Goal: Transaction & Acquisition: Purchase product/service

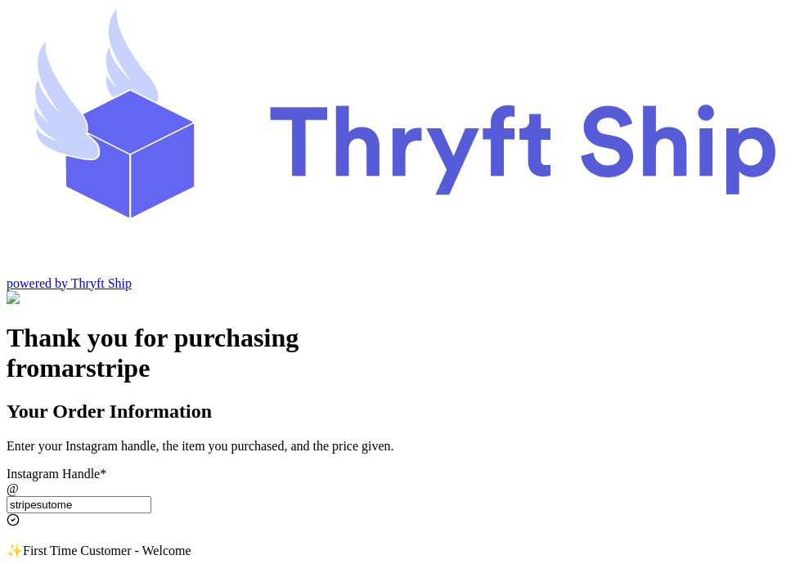
select select "OH"
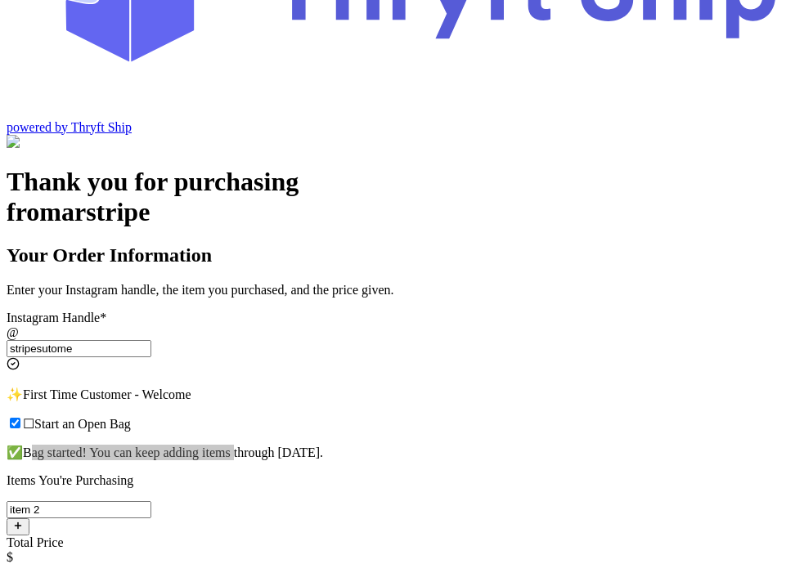
scroll to position [161, 0]
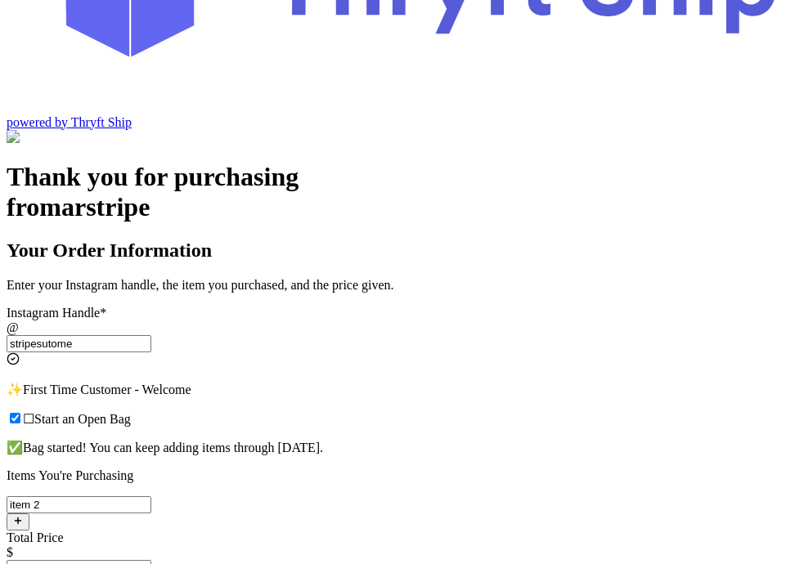
click at [151, 335] on input "stripesutome" at bounding box center [79, 343] width 145 height 17
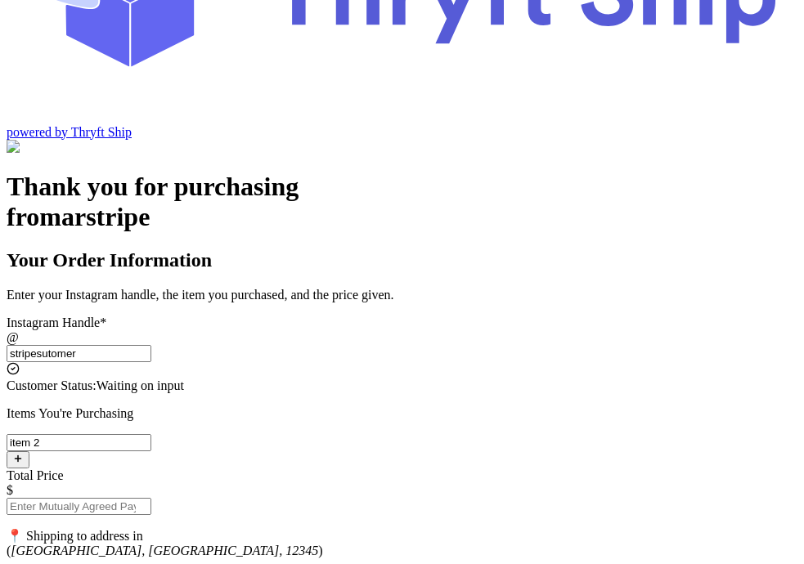
scroll to position [148, 0]
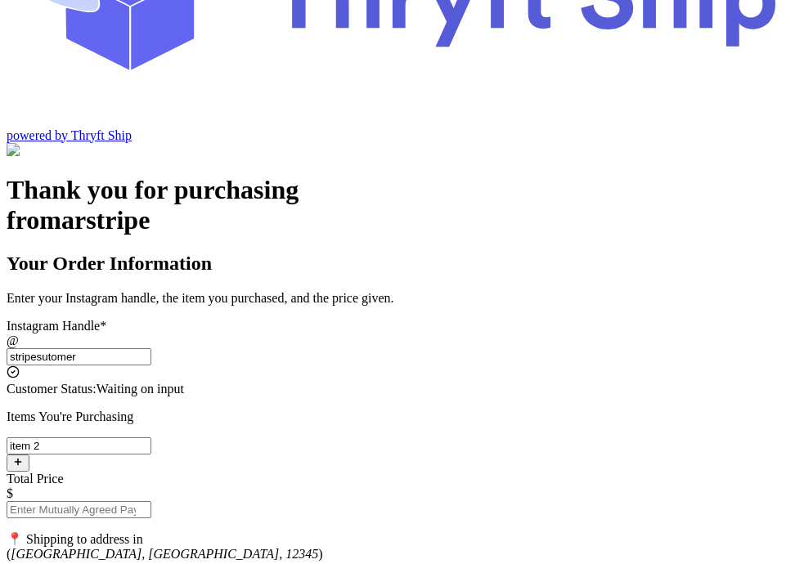
type input "stripesutomer"
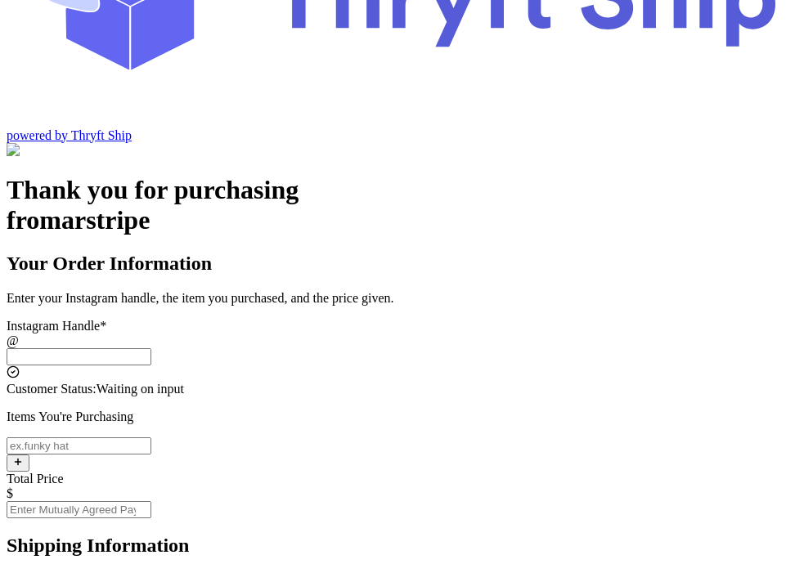
scroll to position [148, 0]
click at [151, 348] on input "Instagram Handle *" at bounding box center [79, 356] width 145 height 17
type input "stripesutomer"
select select "OH"
type input "Lakewood"
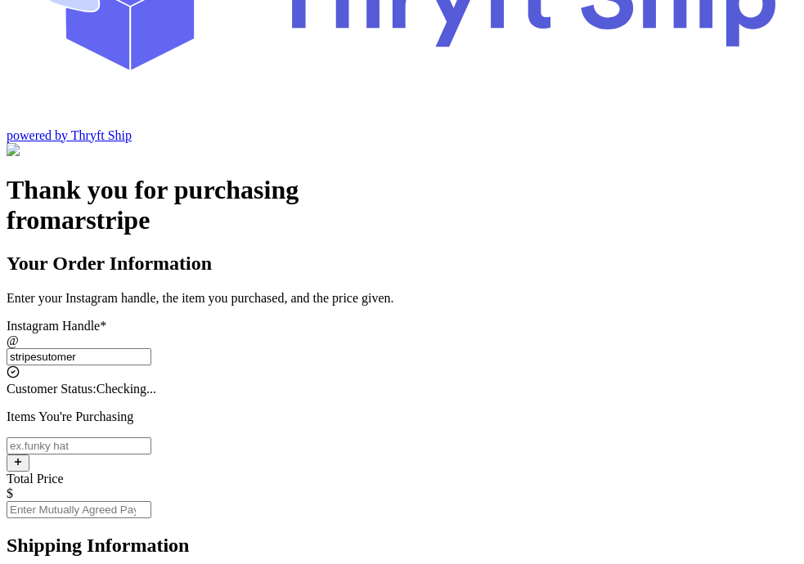
type input "12345"
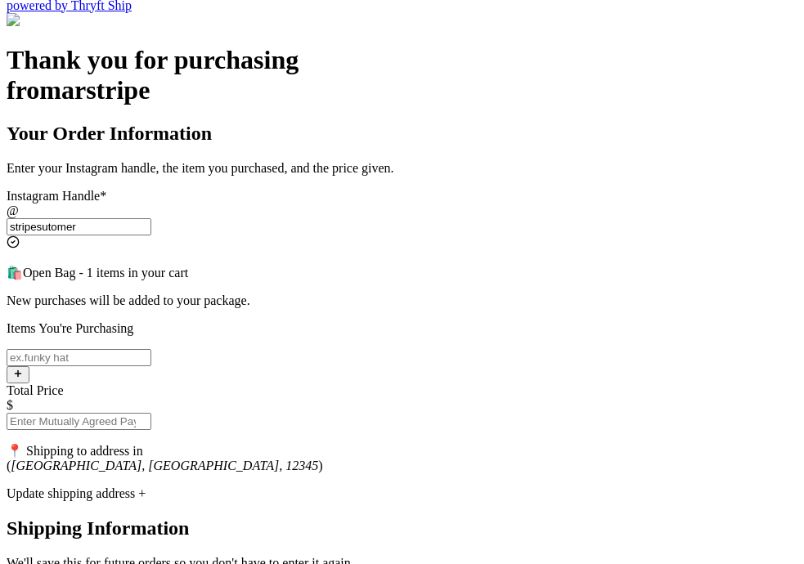
scroll to position [231, 0]
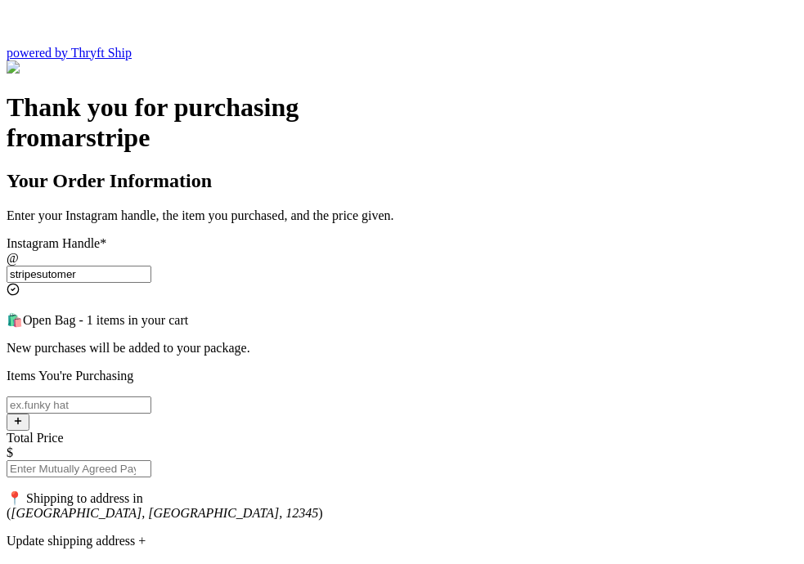
type input "stripesutomer"
click at [151, 397] on input "Instagram Handle *" at bounding box center [79, 405] width 145 height 17
type input "item 2"
click at [151, 460] on input "Total Price" at bounding box center [79, 468] width 145 height 17
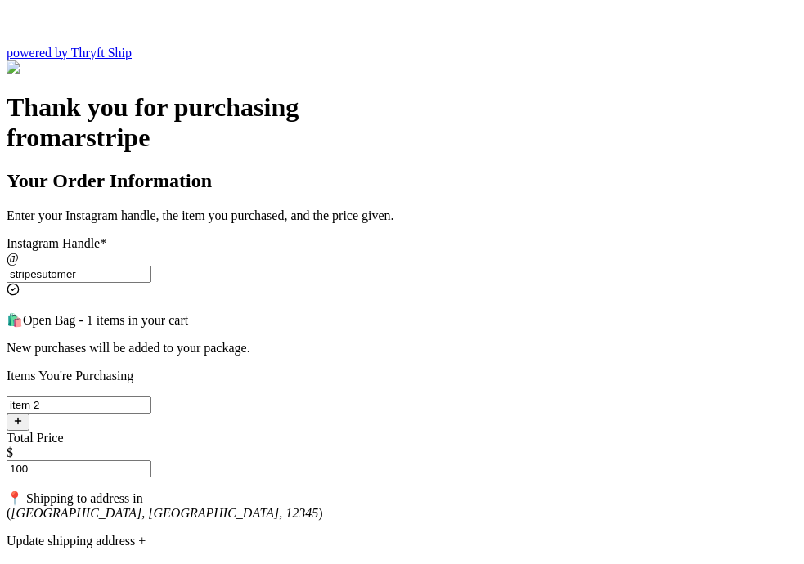
type input "100"
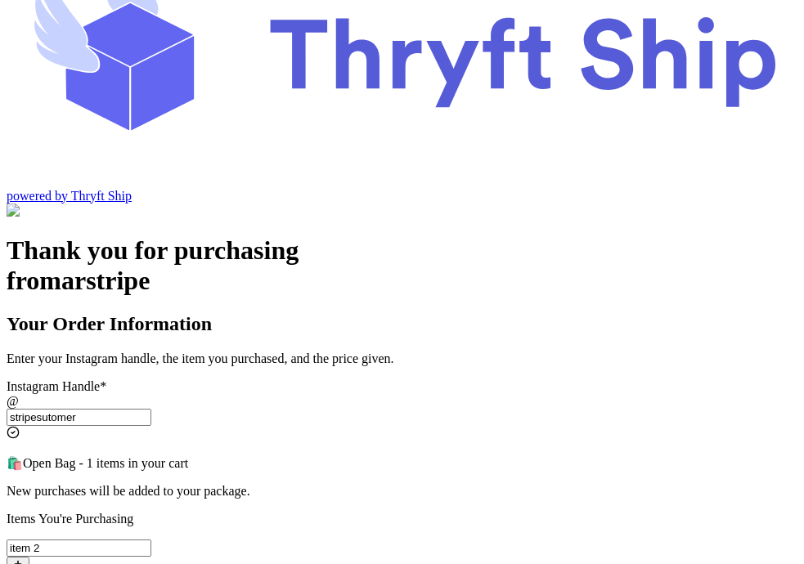
scroll to position [2, 0]
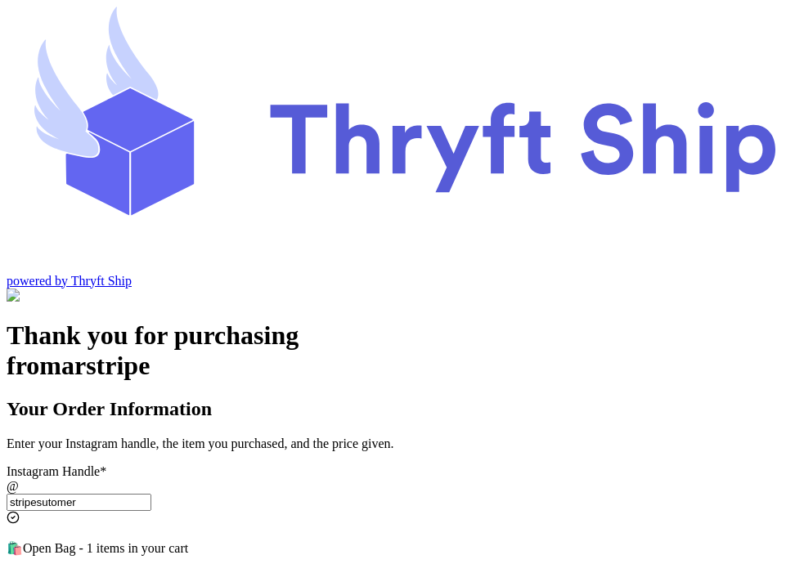
click at [151, 494] on input "stripesutomer" at bounding box center [79, 502] width 145 height 17
type input "stripesutomer"
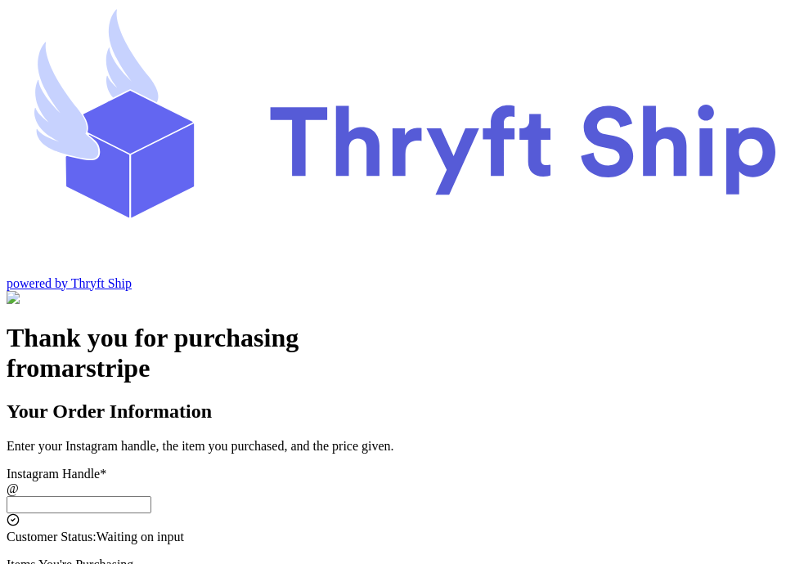
scroll to position [2, 0]
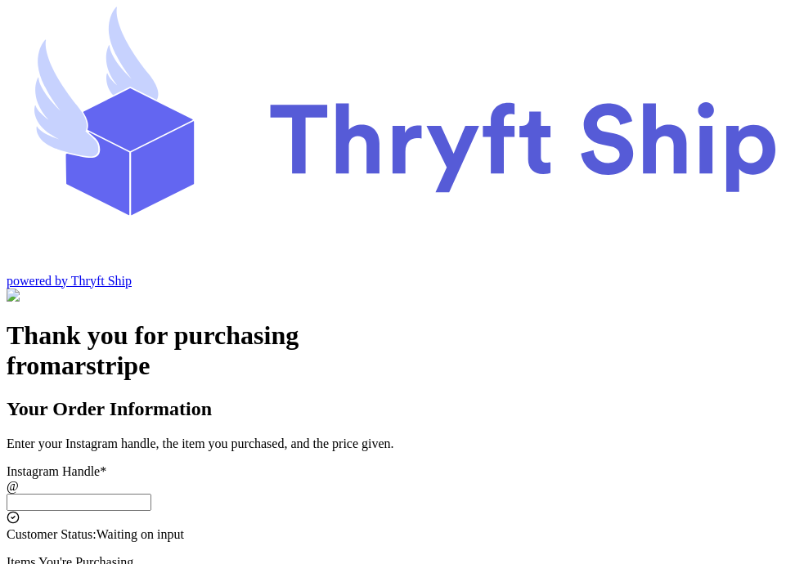
click at [151, 494] on input "Instagram Handle *" at bounding box center [79, 502] width 145 height 17
type input "stripesutomer"
select select "OH"
type input "Lakewood"
type input "12345"
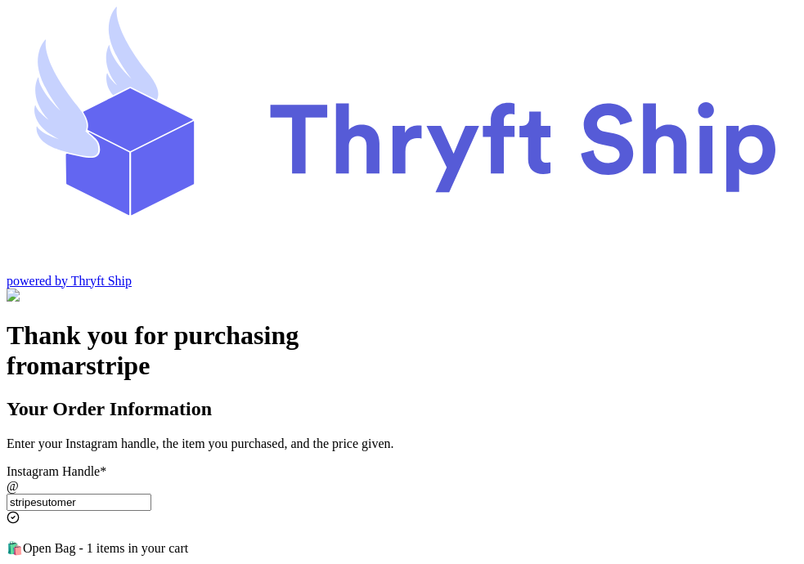
type input "stripesutomer"
click at [188, 541] on span "Open Bag - 1 items in your cart" at bounding box center [105, 548] width 165 height 14
type input "item 1"
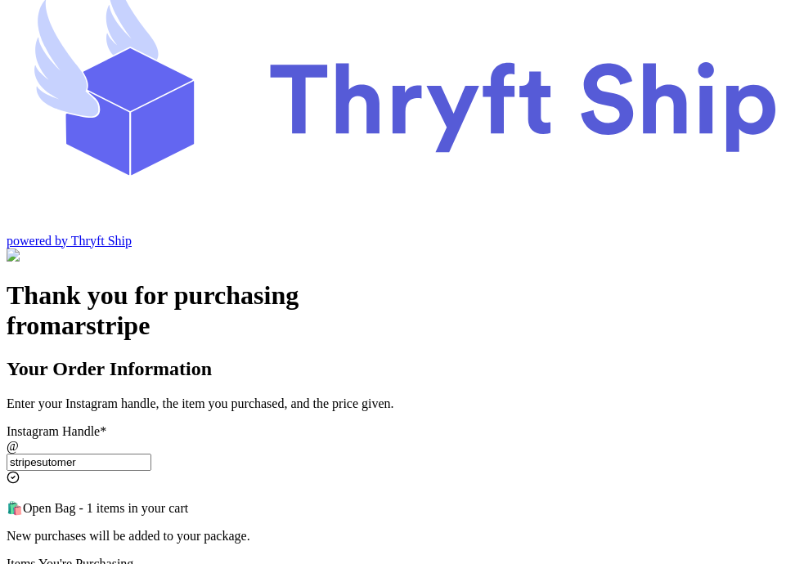
scroll to position [52, 0]
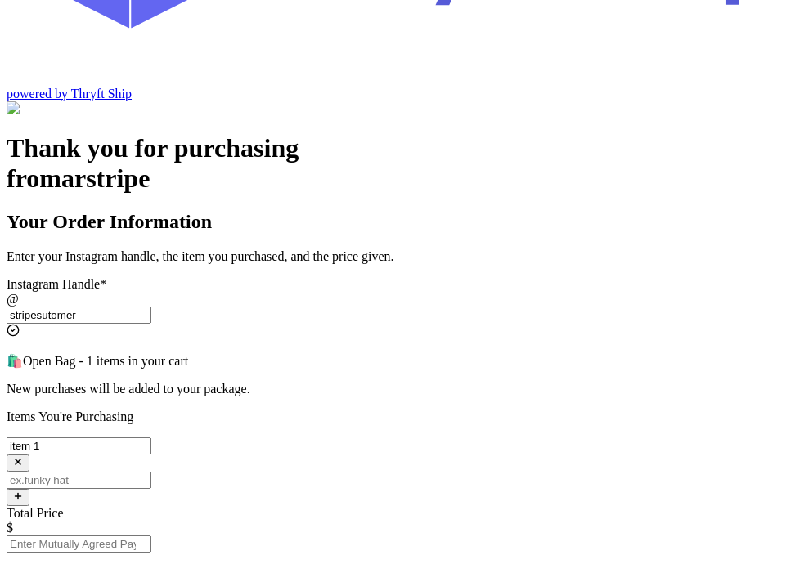
scroll to position [202, 0]
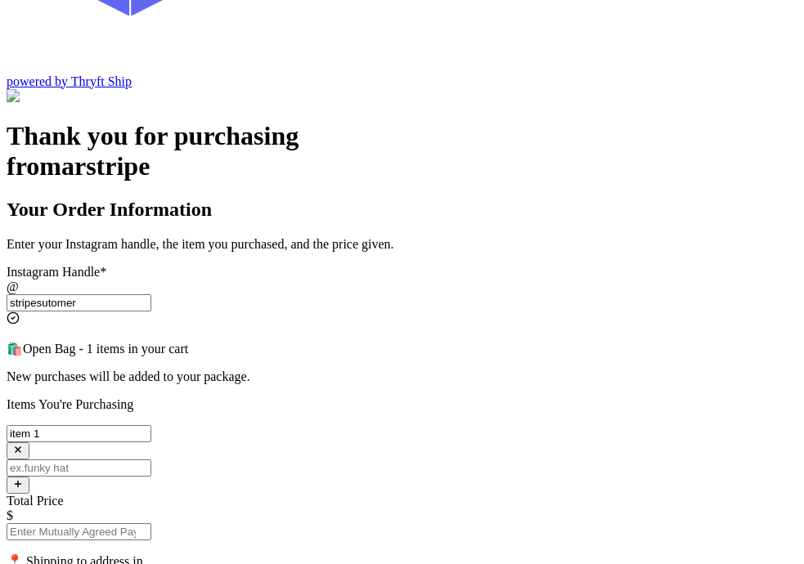
click at [151, 523] on input "Total Price" at bounding box center [79, 531] width 145 height 17
type input "100"
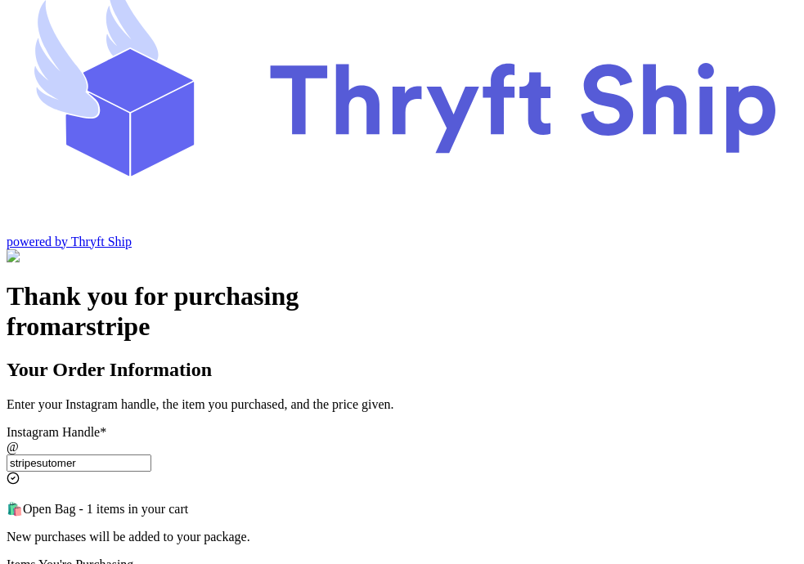
scroll to position [37, 0]
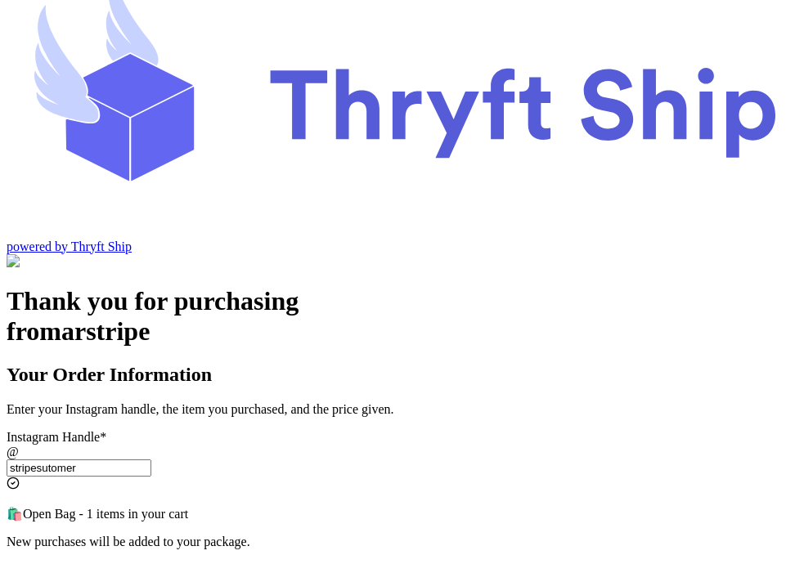
select select "OH"
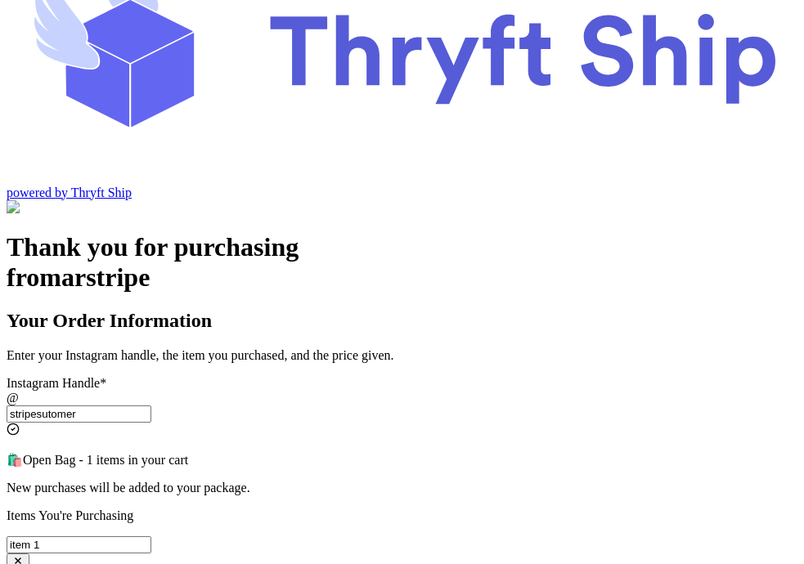
scroll to position [112, 0]
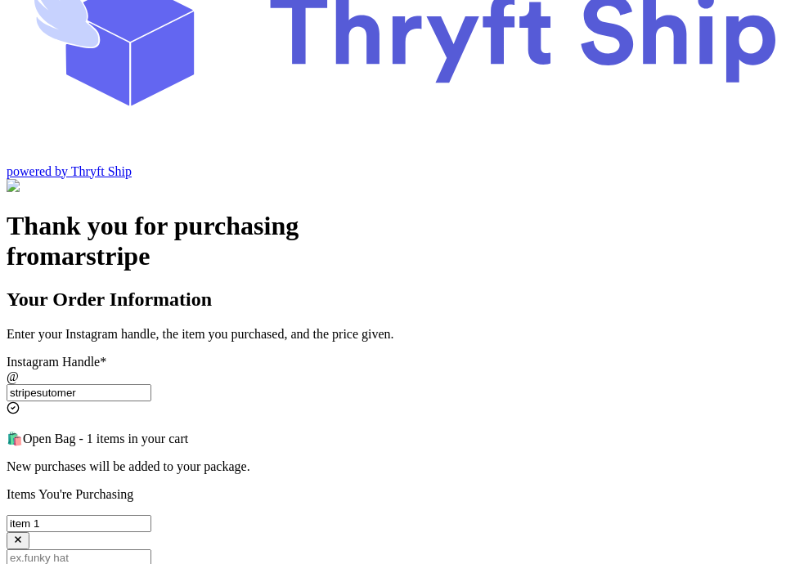
click at [151, 384] on input "stripesutomer" at bounding box center [79, 392] width 145 height 17
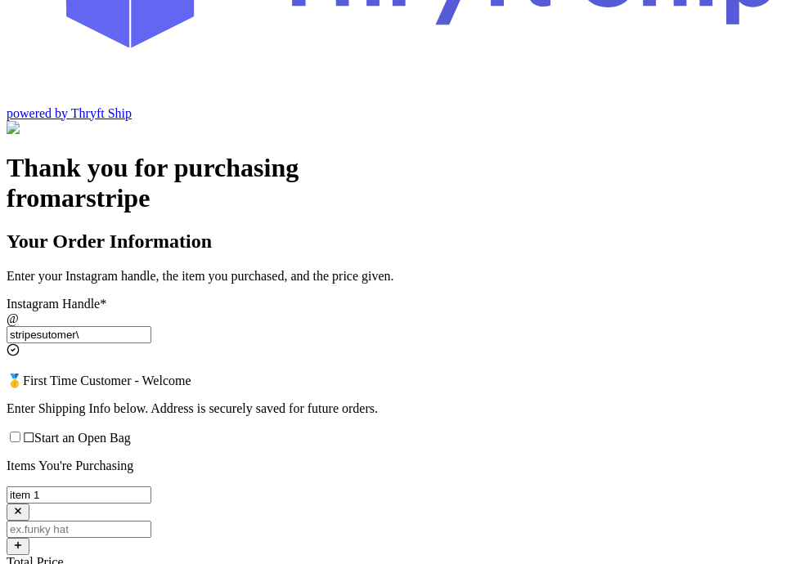
scroll to position [174, 0]
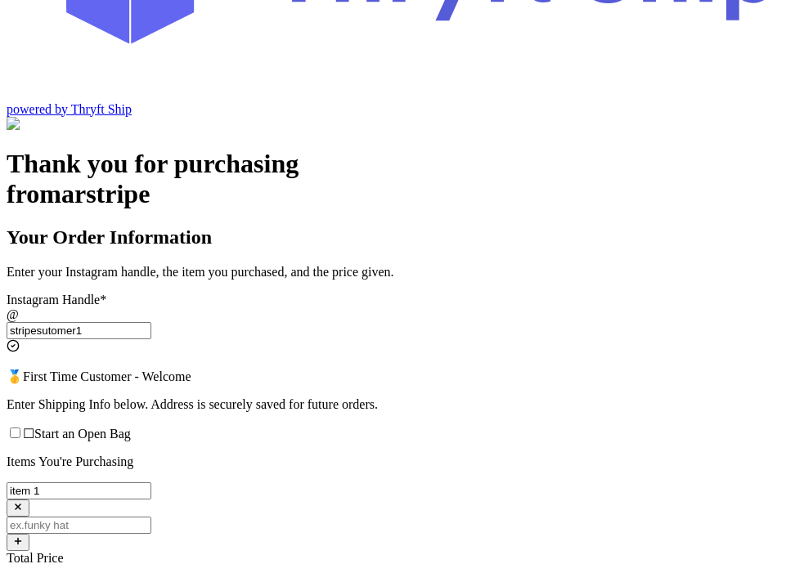
type input "stripesutomer1"
click at [131, 427] on span "☐ Start an Open Bag" at bounding box center [77, 434] width 108 height 14
click at [20, 428] on input "☐ Start an Open Bag" at bounding box center [15, 433] width 11 height 11
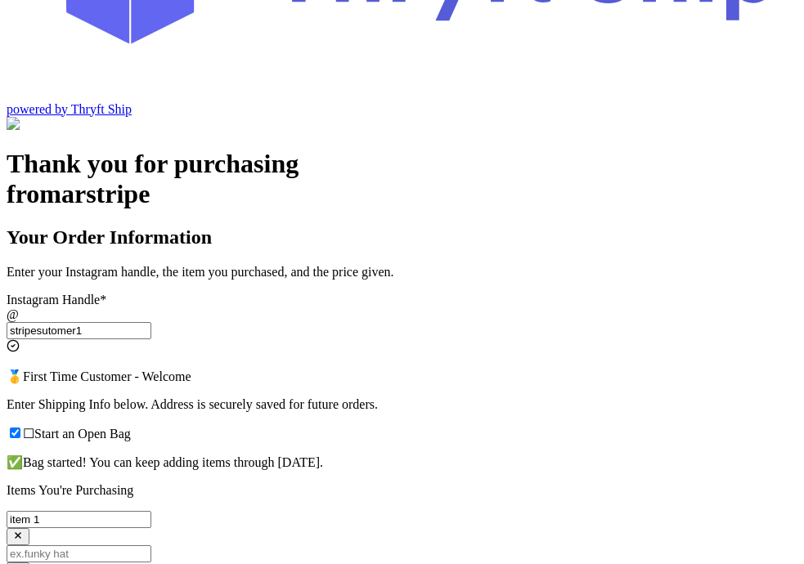
click at [131, 427] on span "☐ Start an Open Bag" at bounding box center [77, 434] width 108 height 14
click at [20, 428] on input "☐ Start an Open Bag" at bounding box center [15, 433] width 11 height 11
checkbox input "false"
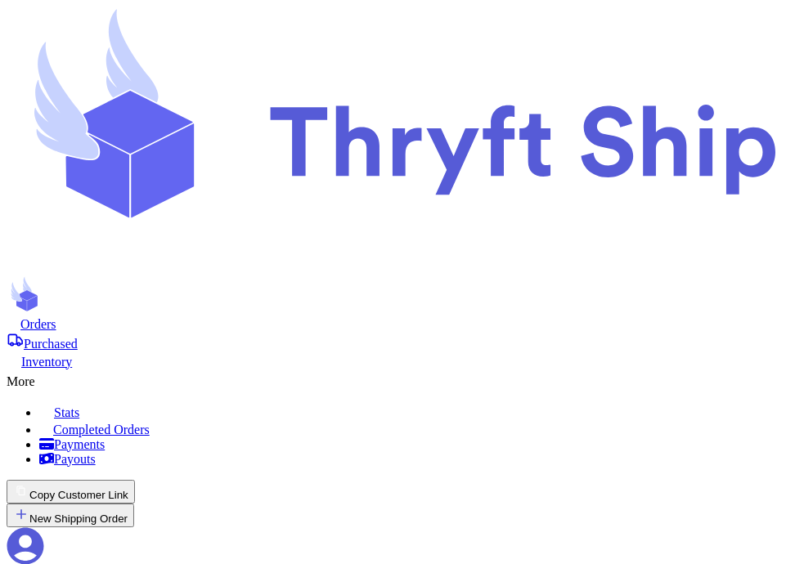
scroll to position [711, 0]
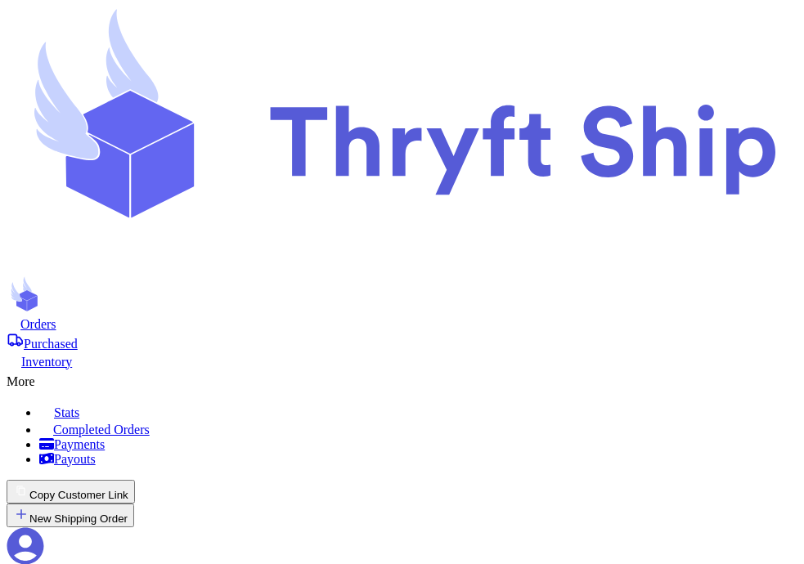
scroll to position [566, 0]
checkbox input "false"
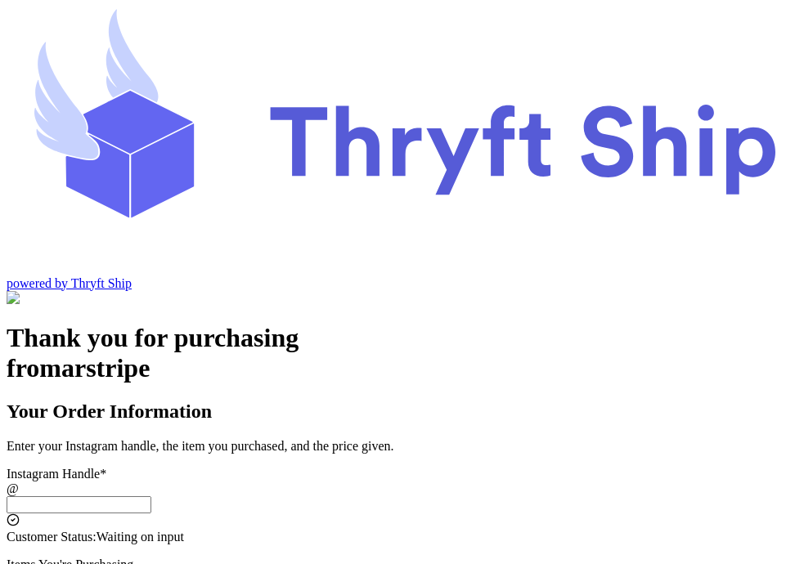
click at [376, 467] on div "Instagram Handle *" at bounding box center [402, 474] width 791 height 15
click at [151, 496] on input "Instagram Handle *" at bounding box center [79, 504] width 145 height 17
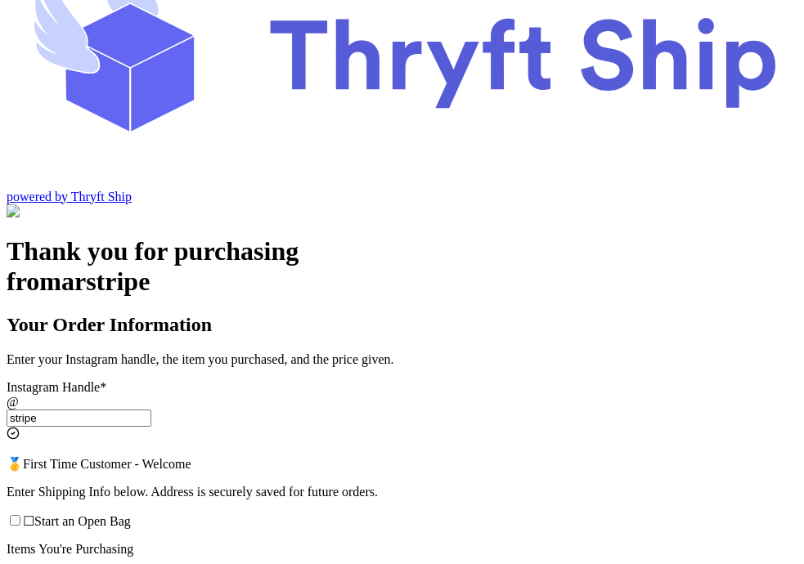
scroll to position [125, 0]
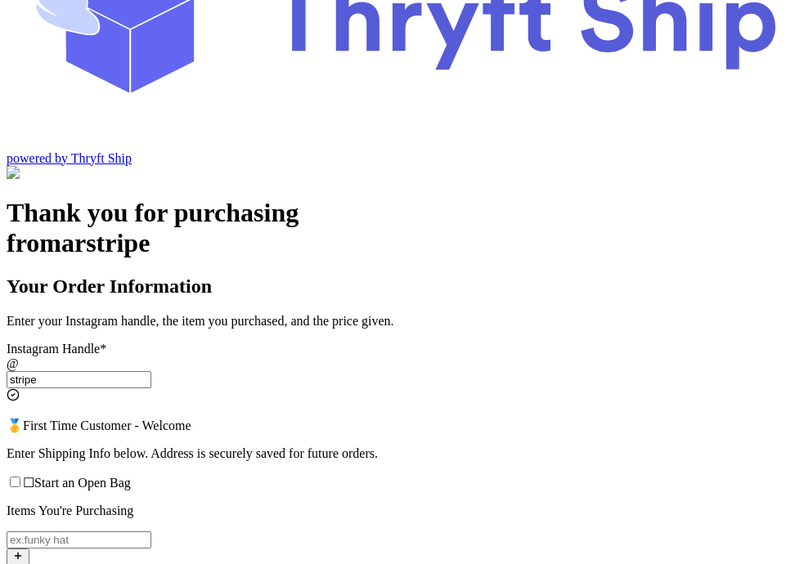
type input "stripe"
click at [20, 477] on input "☐ Start an Open Bag" at bounding box center [15, 482] width 11 height 11
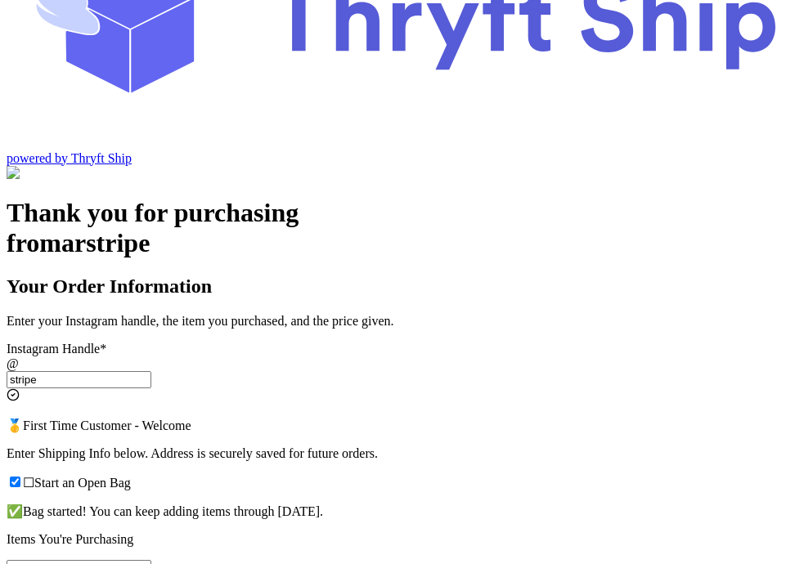
click at [20, 477] on input "☐ Start an Open Bag" at bounding box center [15, 482] width 11 height 11
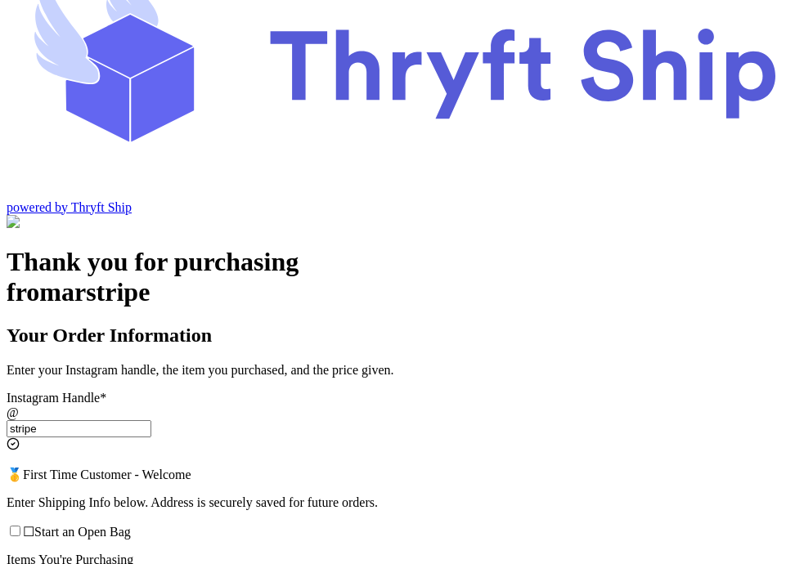
scroll to position [74, 0]
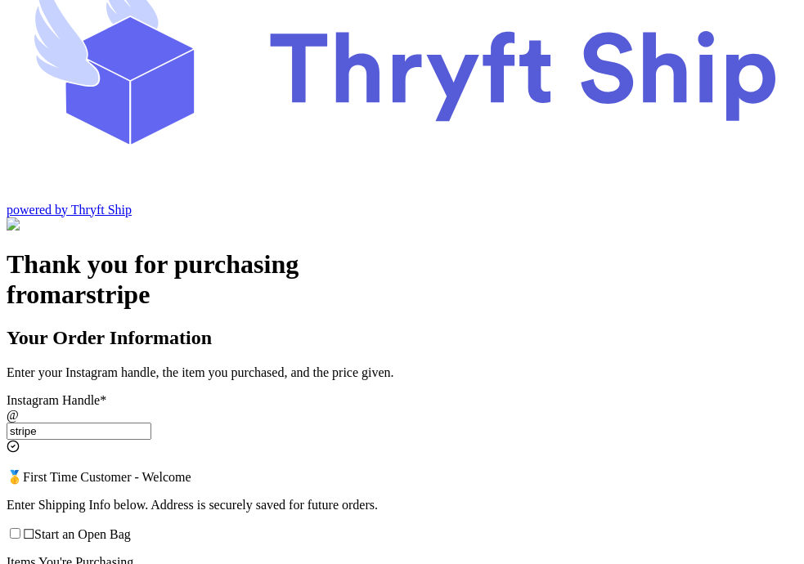
click at [131, 527] on span "☐ Start an Open Bag" at bounding box center [77, 534] width 108 height 14
click at [20, 528] on input "☐ Start an Open Bag" at bounding box center [15, 533] width 11 height 11
click at [131, 527] on span "☐ Start an Open Bag" at bounding box center [77, 534] width 108 height 14
click at [20, 528] on input "☐ Start an Open Bag" at bounding box center [15, 533] width 11 height 11
checkbox input "false"
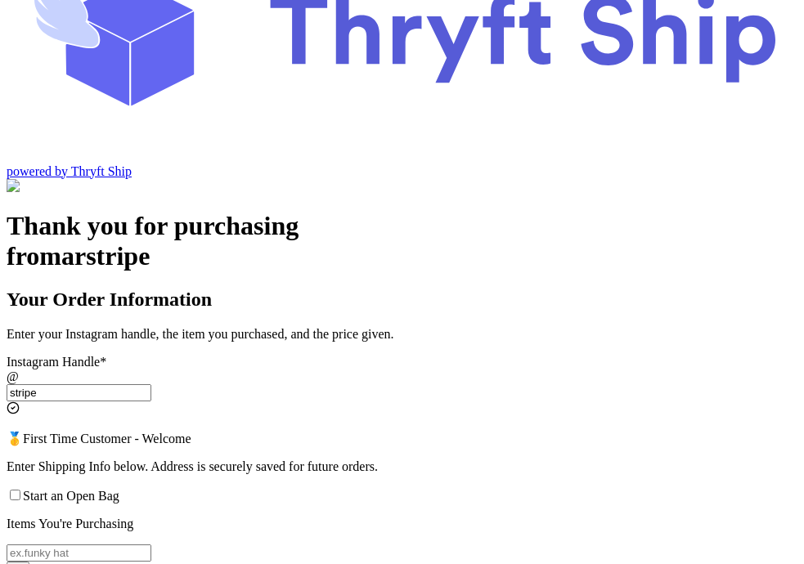
scroll to position [114, 0]
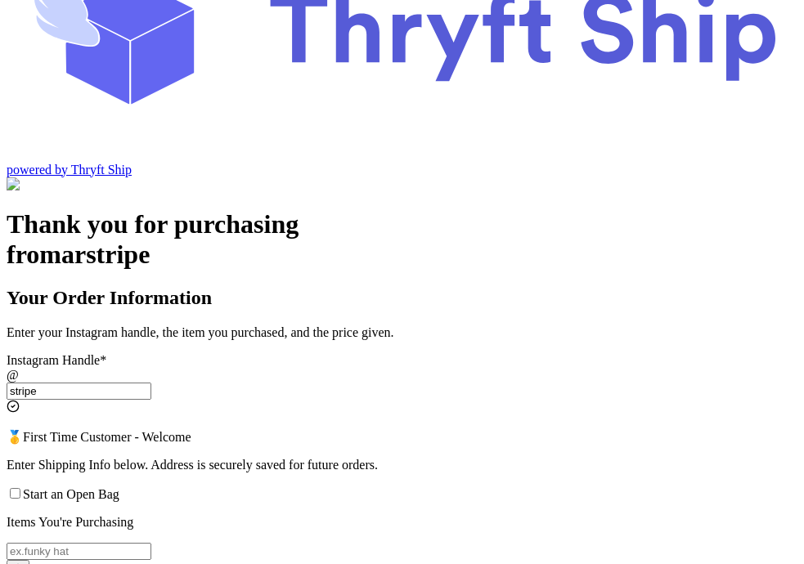
click at [20, 488] on input "Start an Open Bag" at bounding box center [15, 493] width 11 height 11
checkbox input "true"
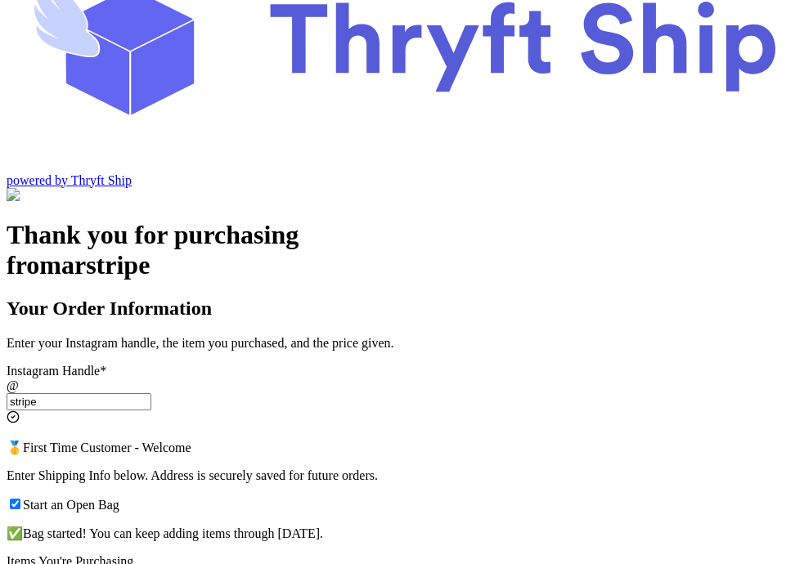
scroll to position [76, 0]
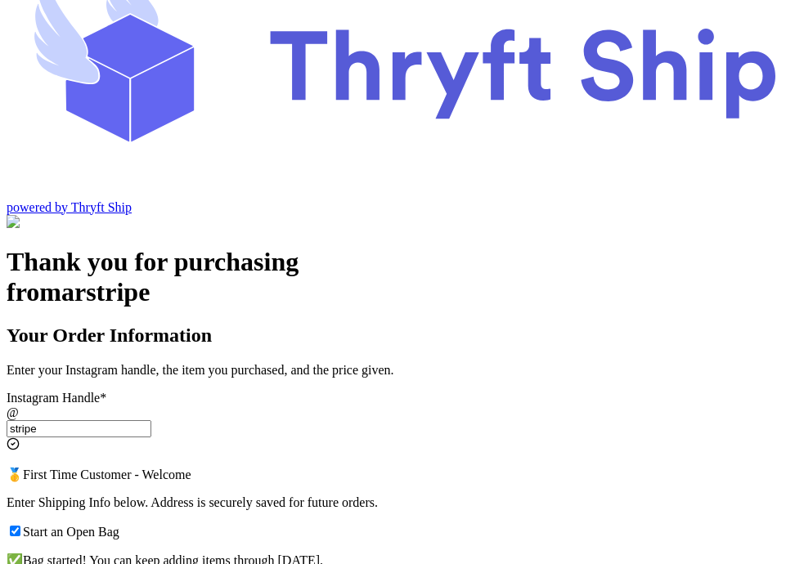
click at [151, 420] on input "stripe" at bounding box center [79, 428] width 145 height 17
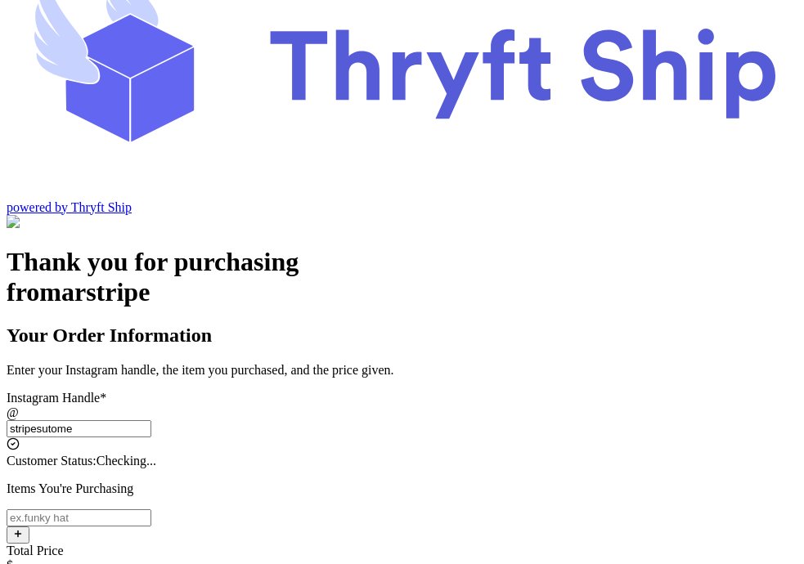
type input "stripesutomer"
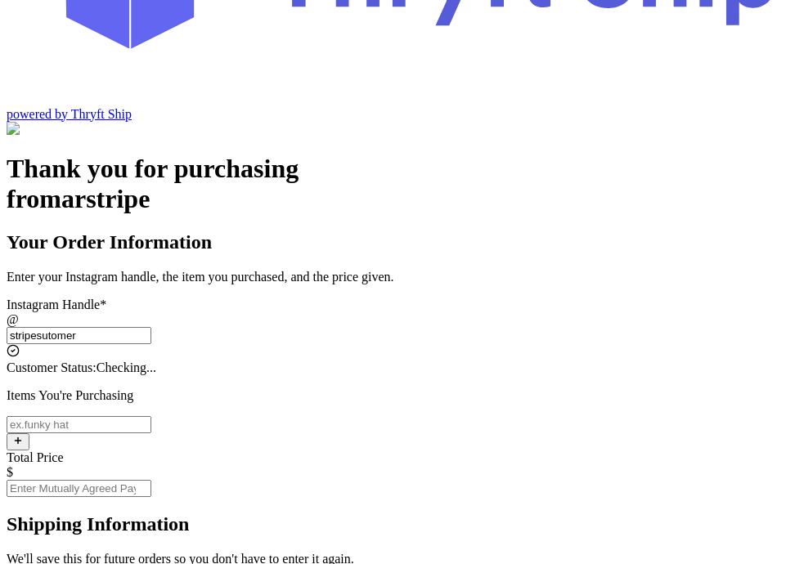
select select "OH"
type input "Lakewood"
type input "12345"
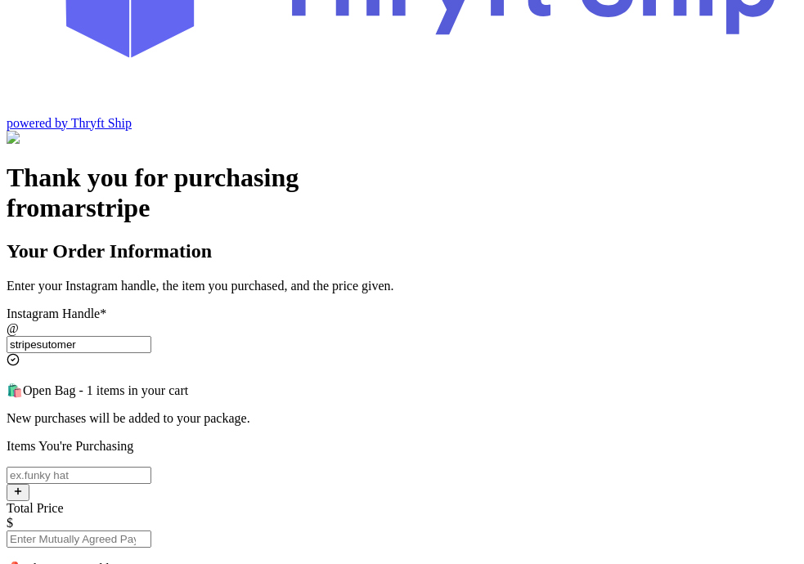
scroll to position [152, 0]
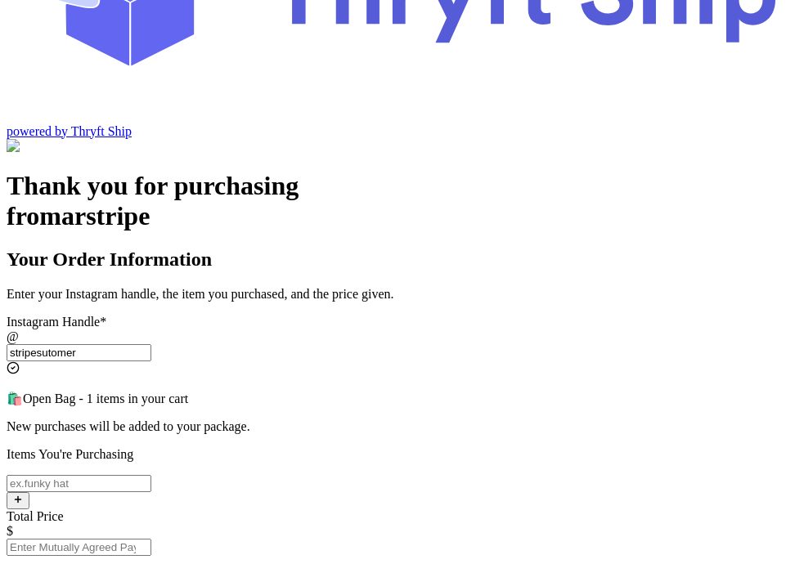
type input "stripesutomer"
click at [151, 475] on input "Instagram Handle *" at bounding box center [79, 483] width 145 height 17
type input "item 2"
click at [23, 495] on icon "button" at bounding box center [18, 500] width 10 height 10
click at [151, 509] on input "Instagram Handle *" at bounding box center [79, 517] width 145 height 17
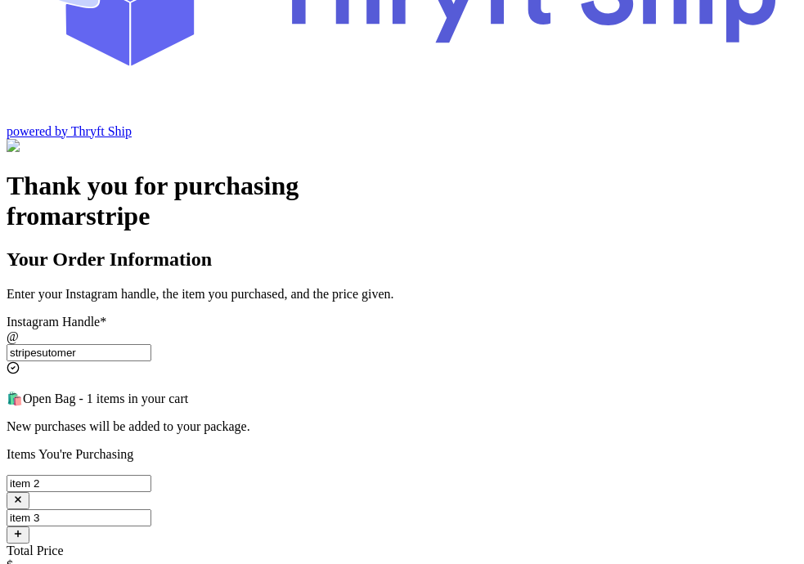
type input "item 3"
click at [410, 544] on div "Total Price" at bounding box center [402, 551] width 791 height 15
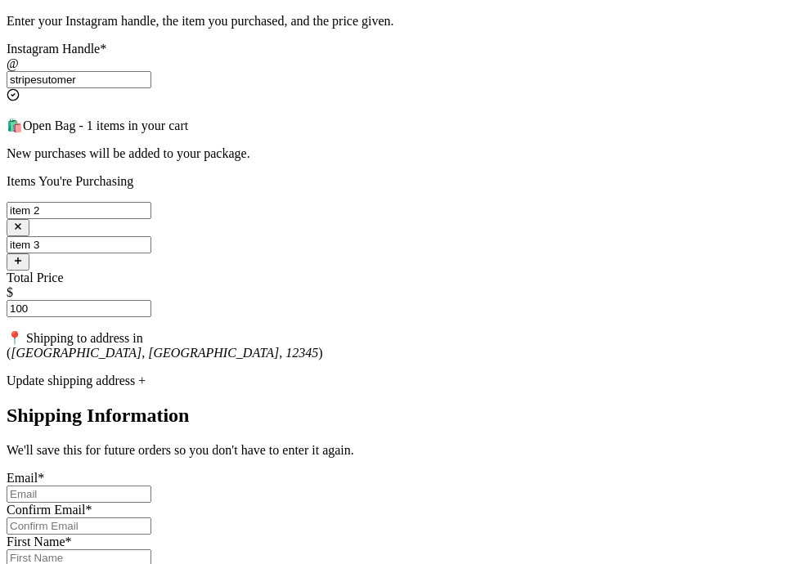
type input "100"
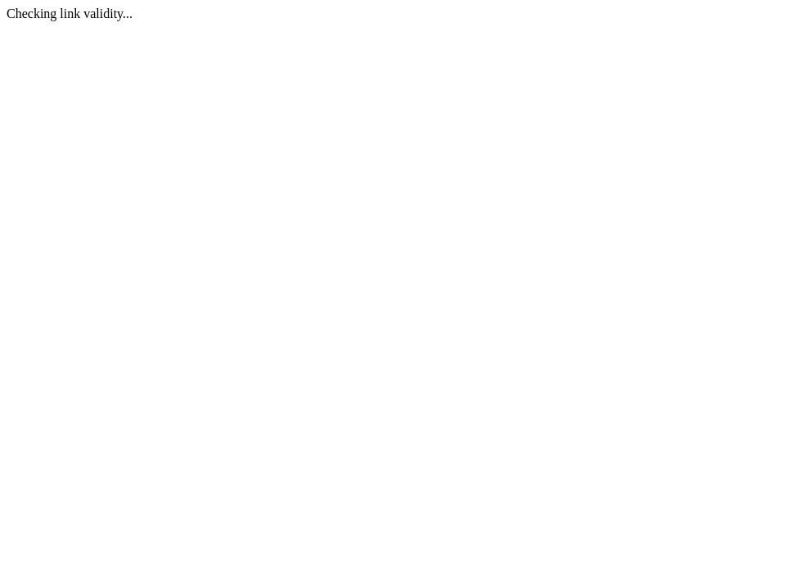
scroll to position [0, 0]
select select "OH"
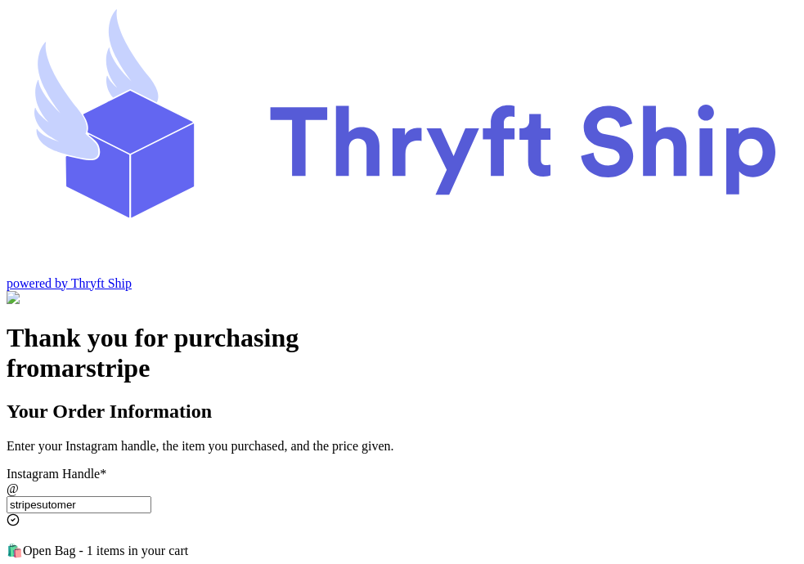
scroll to position [101, 0]
click at [151, 496] on input "Instagram Handle *" at bounding box center [79, 504] width 145 height 17
type input "stripesutomer"
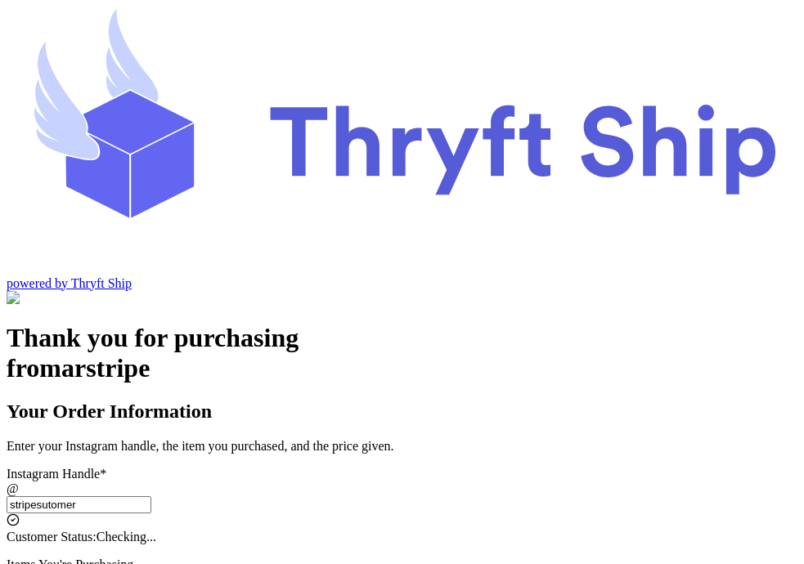
select select "OH"
type input "Lakewood"
type input "12345"
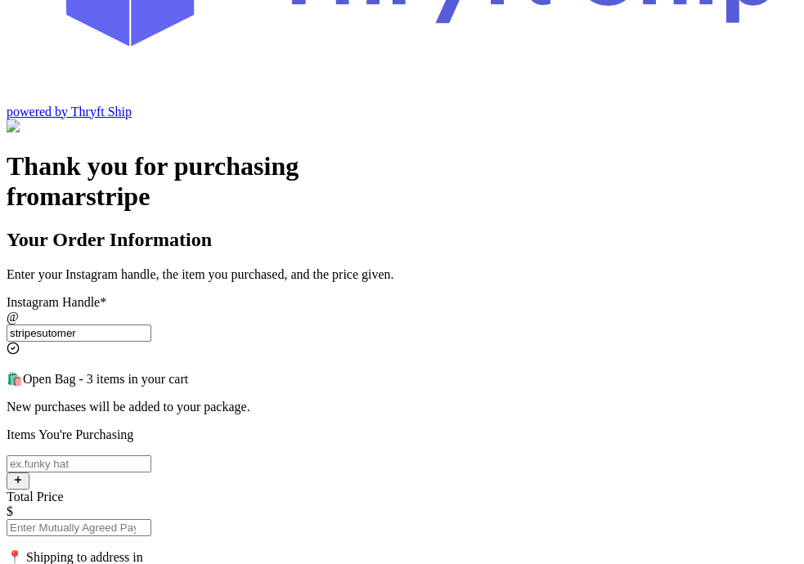
scroll to position [173, 0]
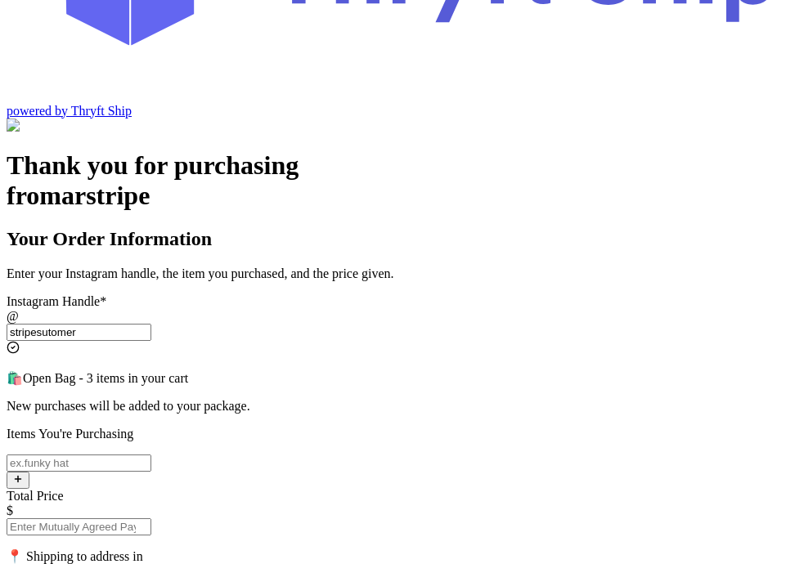
type input "stripesutomer"
click at [151, 455] on input "Instagram Handle *" at bounding box center [79, 463] width 145 height 17
type input "item 1"
click at [151, 324] on input "stripesutomer" at bounding box center [79, 332] width 145 height 17
type input "stripesutomer1"
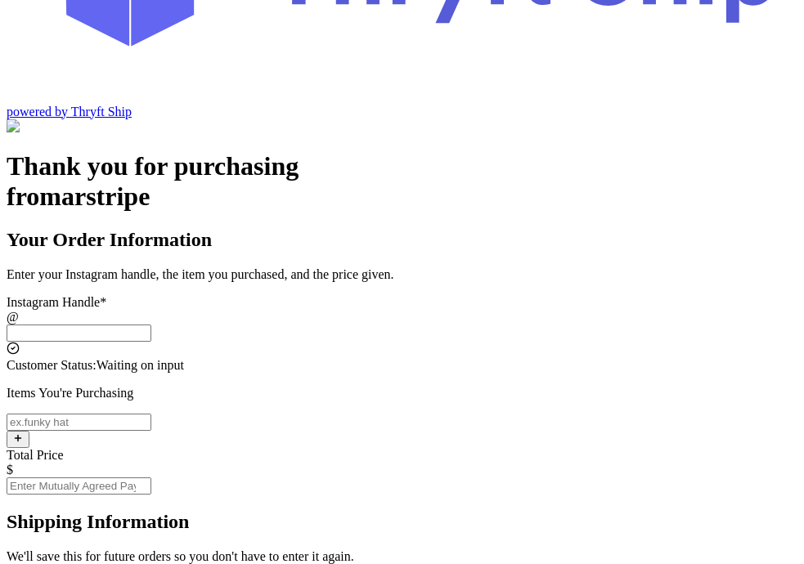
scroll to position [173, 0]
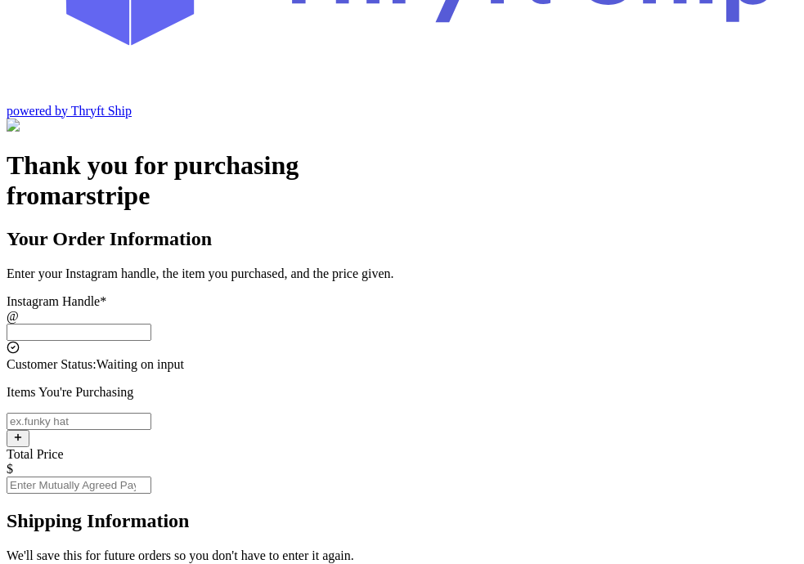
click at [151, 477] on input "Total Price" at bounding box center [79, 485] width 145 height 17
click at [151, 324] on input "Instagram Handle *" at bounding box center [79, 332] width 145 height 17
type input "stripesutomer"
select select "OH"
type input "Lakewood"
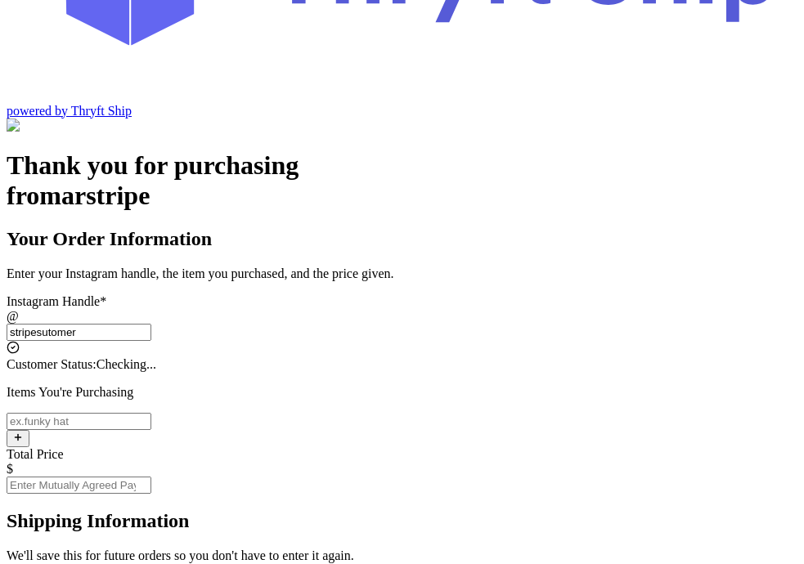
type input "12345"
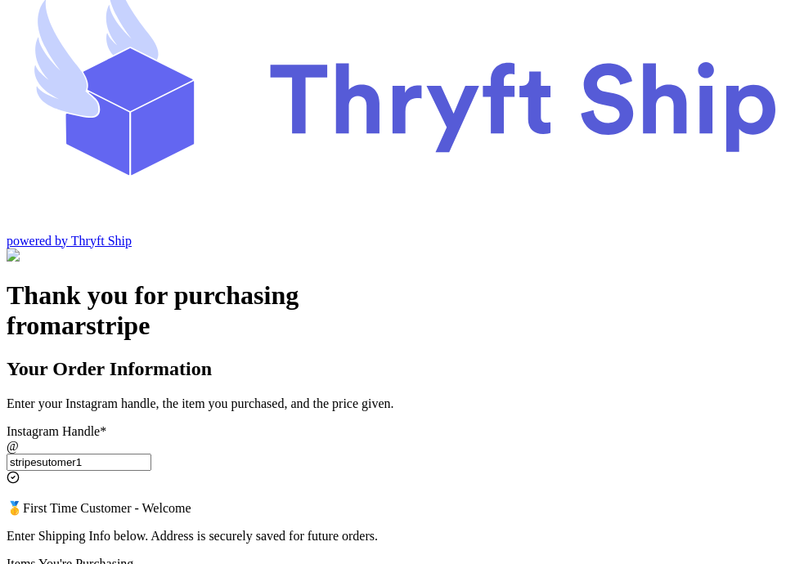
scroll to position [0, 0]
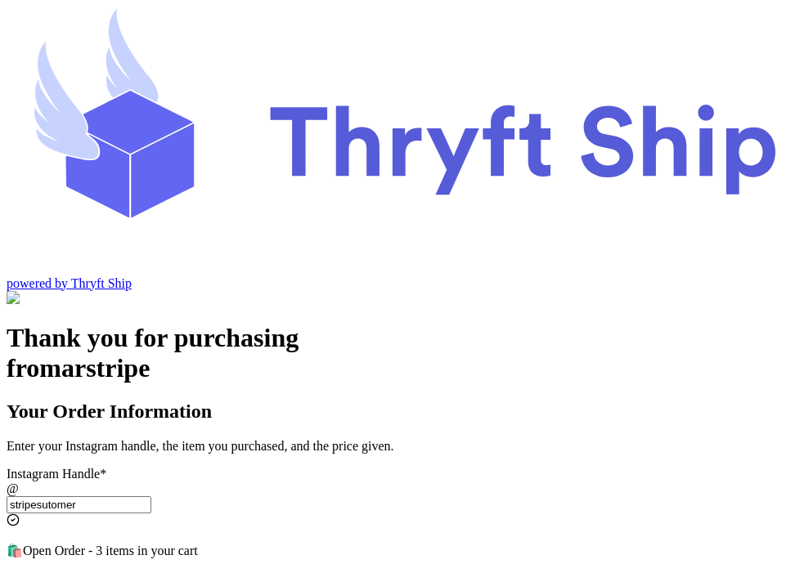
type input "stripesutomer"
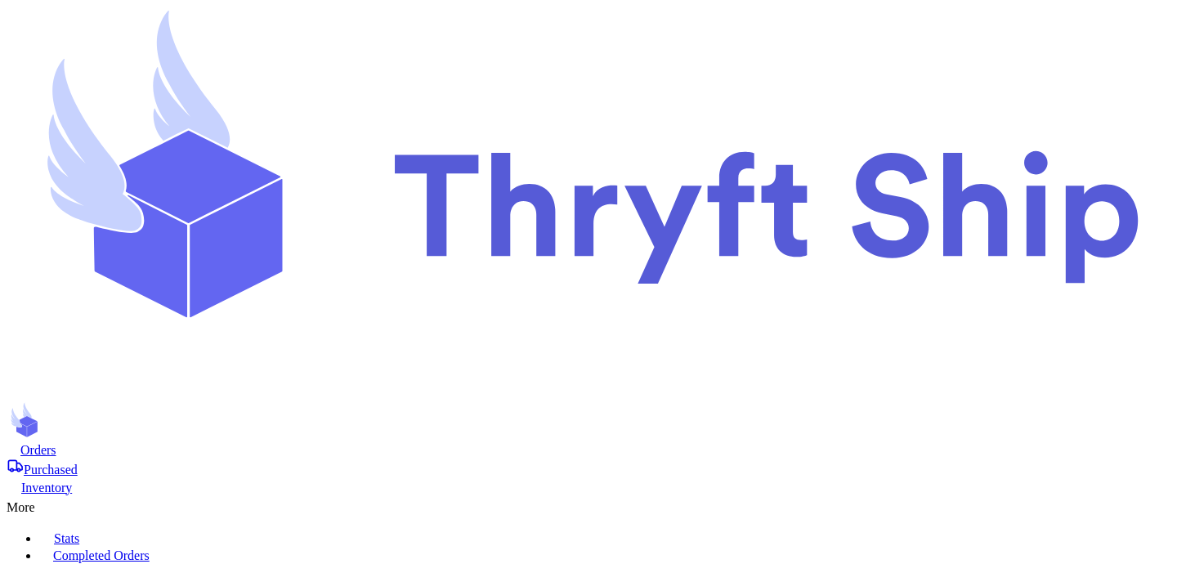
select select "paid"
